Goal: Check status

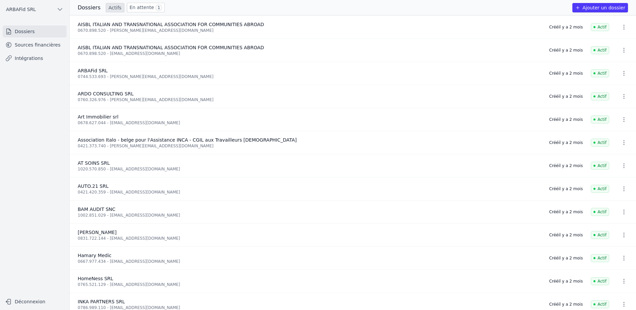
click at [133, 9] on link "En attente 1" at bounding box center [146, 8] width 38 height 10
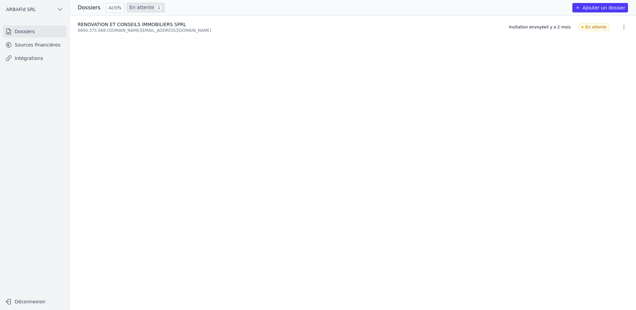
click at [107, 6] on link "Actifs" at bounding box center [115, 7] width 18 height 9
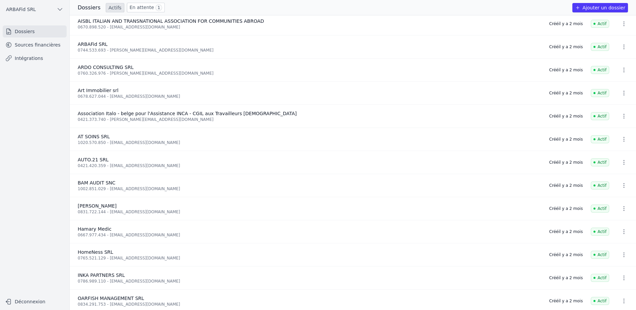
scroll to position [35, 0]
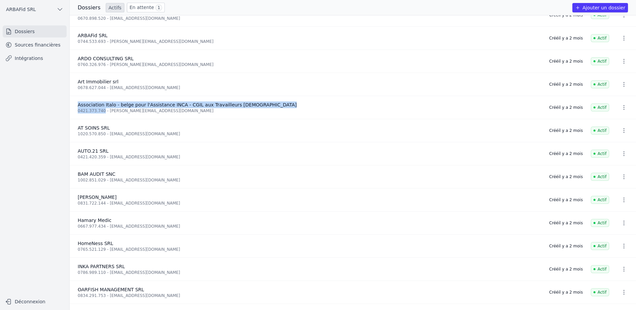
drag, startPoint x: 104, startPoint y: 112, endPoint x: 74, endPoint y: 106, distance: 30.0
click at [74, 106] on li "Association Italo - belge pour l'Assistance INCA - CGIL aux Travailleurs [DEMOG…" at bounding box center [353, 107] width 566 height 23
copy div "Association Italo - belge pour l'Assistance INCA - CGIL aux Travailleurs italie…"
